Goal: Task Accomplishment & Management: Manage account settings

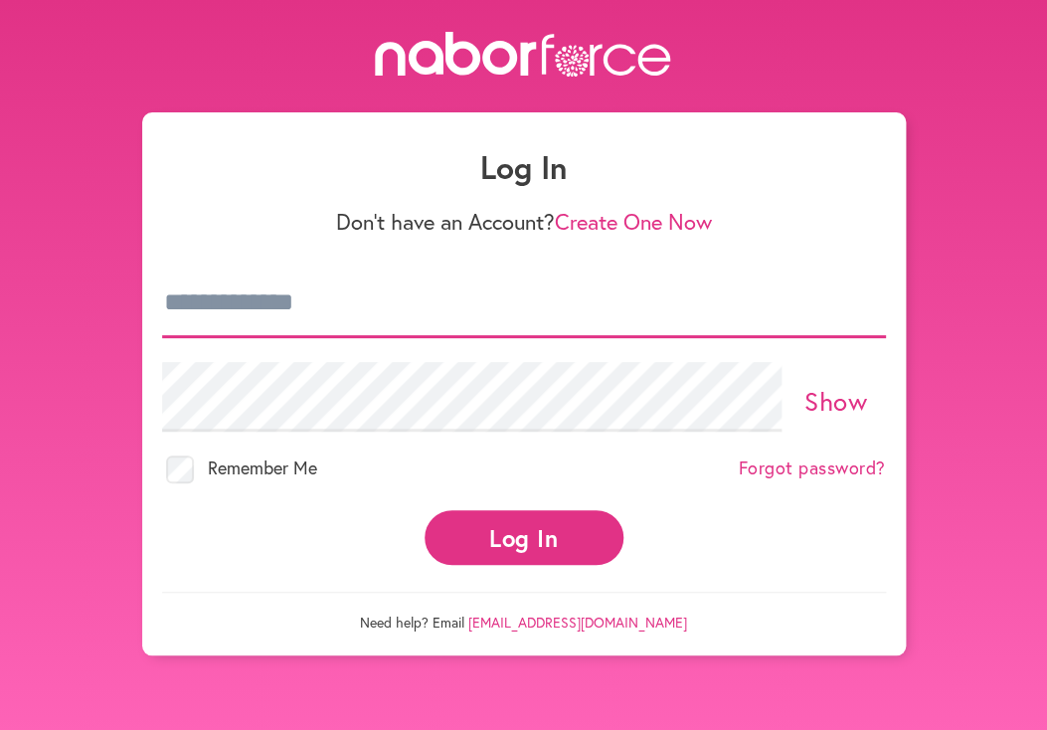
click at [249, 301] on input "email" at bounding box center [524, 304] width 724 height 70
type input "**********"
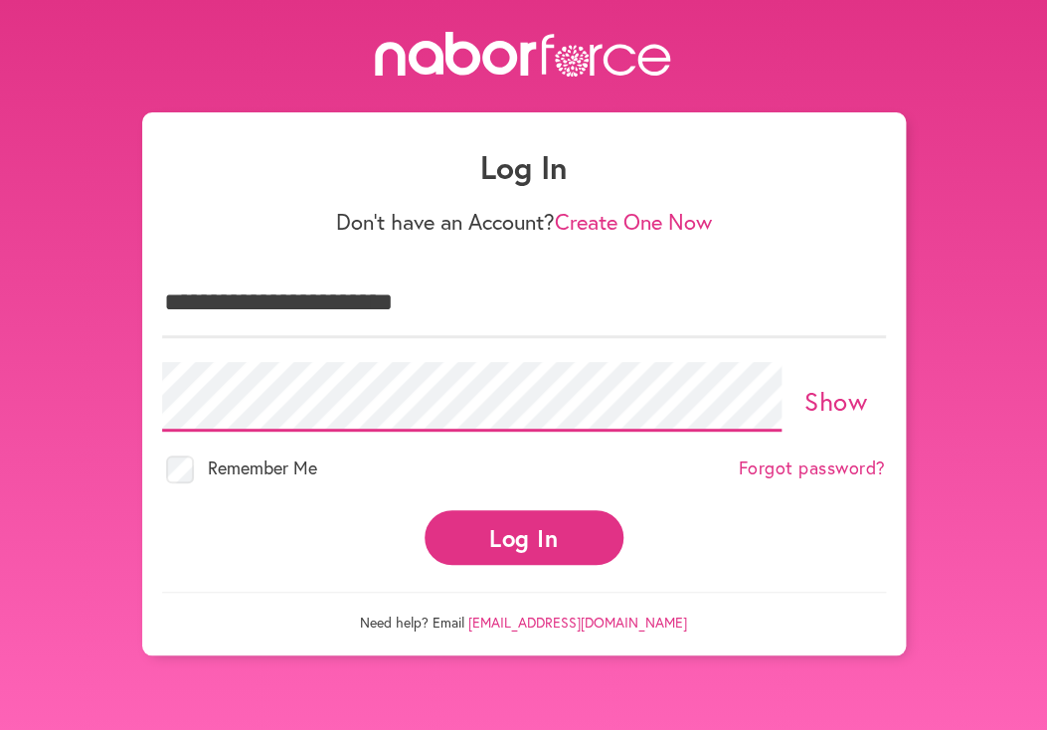
click at [425, 510] on button "Log In" at bounding box center [524, 537] width 199 height 55
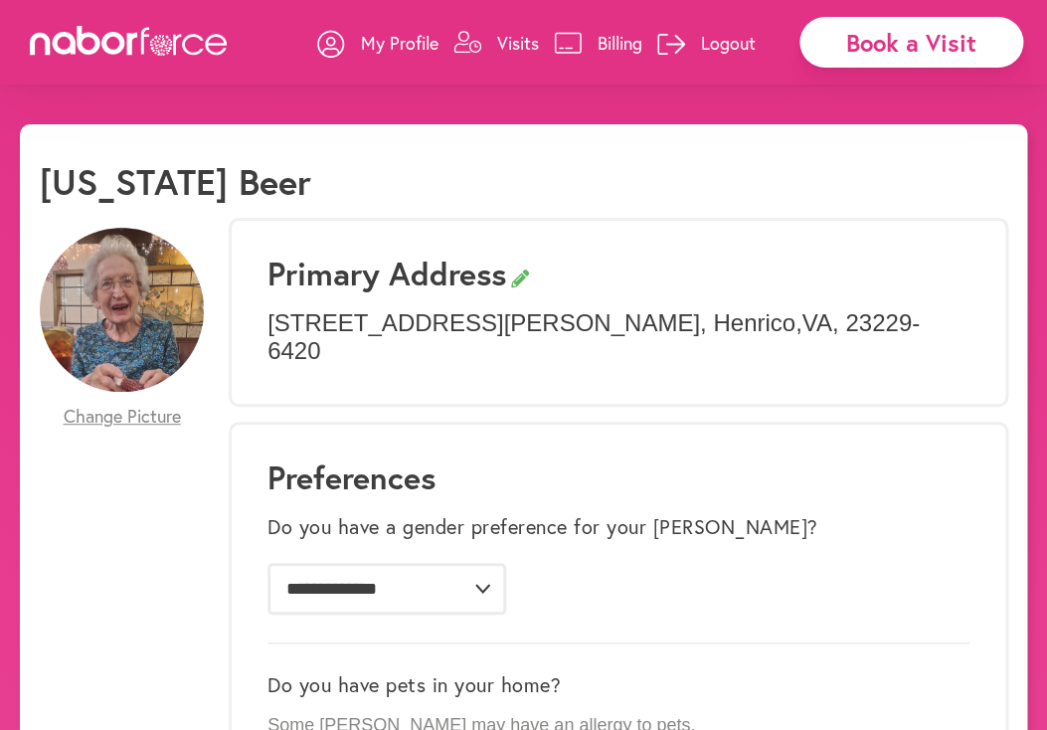
click at [520, 32] on p "Visits" at bounding box center [518, 43] width 42 height 24
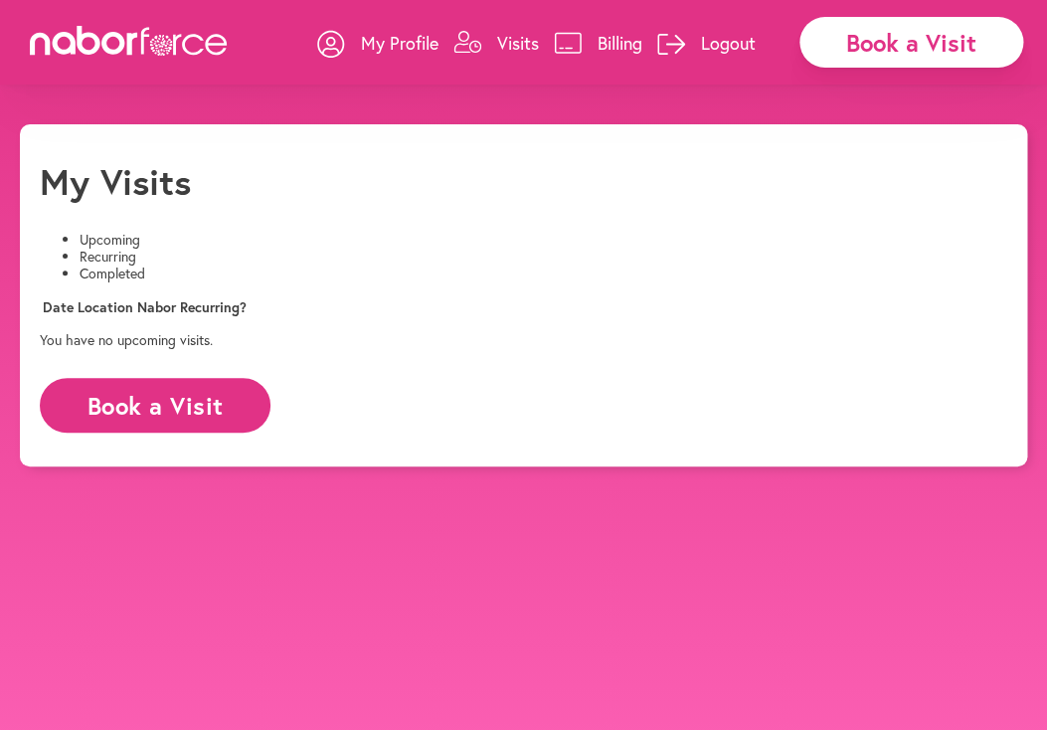
click at [560, 38] on icon at bounding box center [568, 43] width 28 height 22
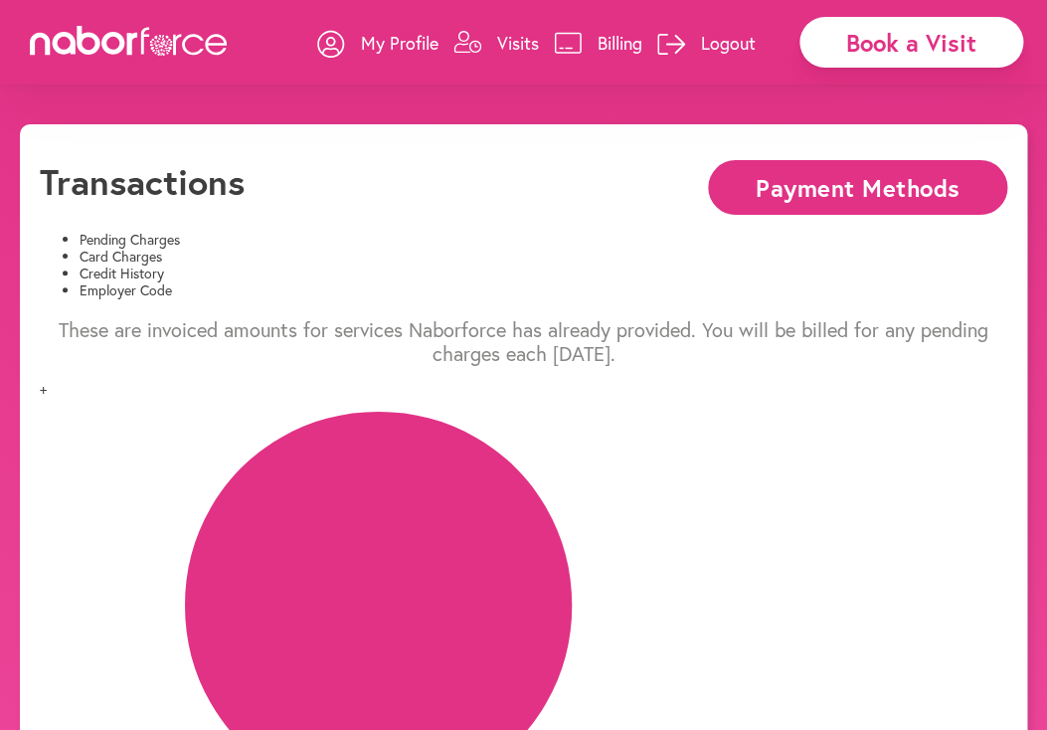
click at [371, 34] on p "My Profile" at bounding box center [400, 43] width 78 height 24
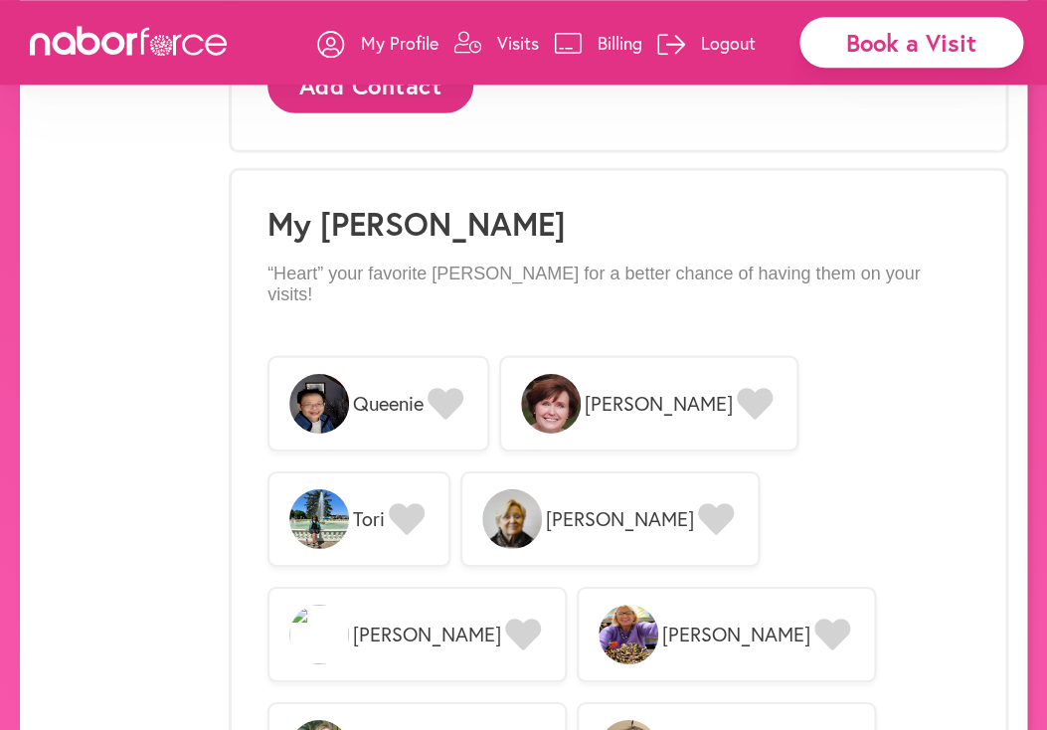
scroll to position [1462, 0]
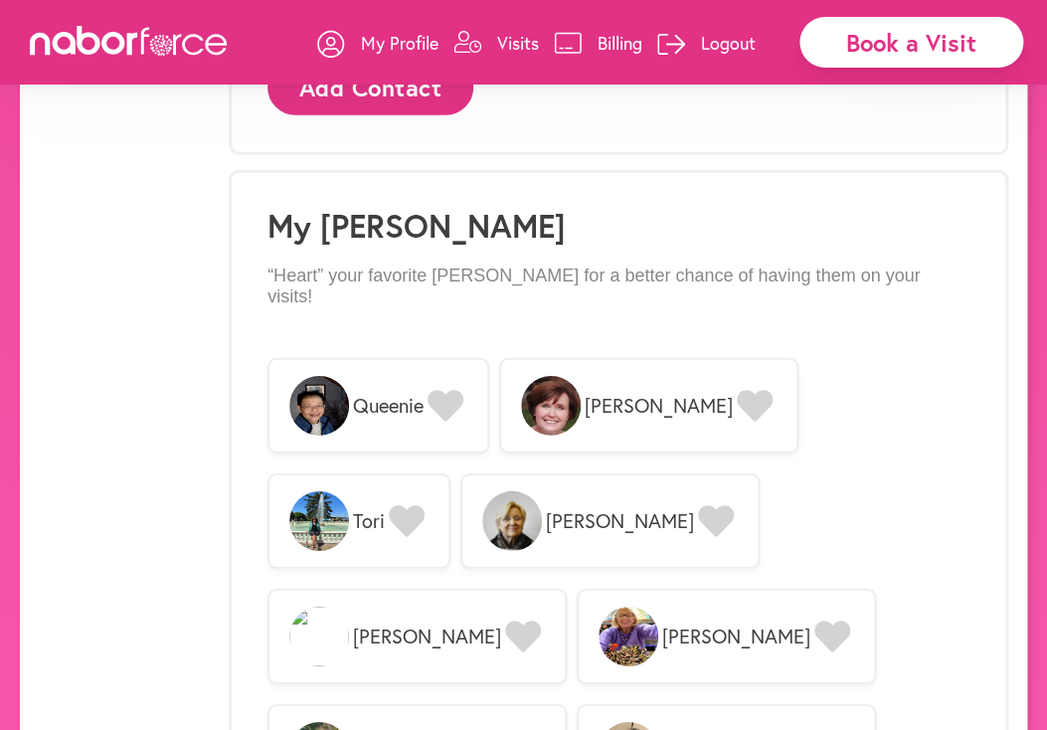
click at [726, 43] on p "Logout" at bounding box center [728, 43] width 55 height 24
